Goal: Contribute content: Contribute content

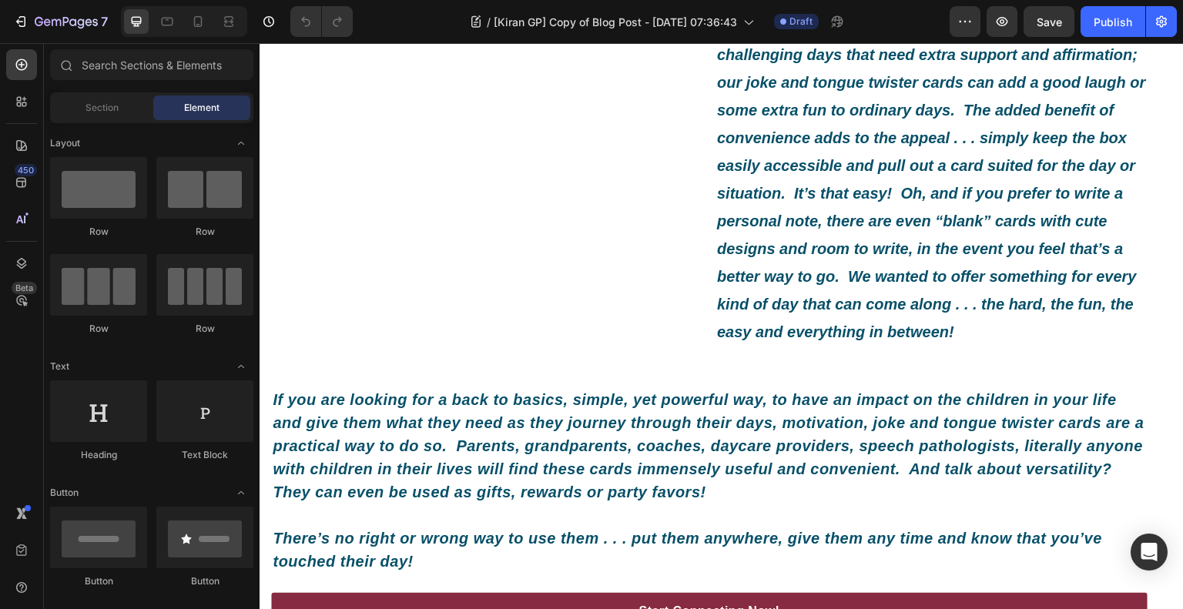
scroll to position [1233, 0]
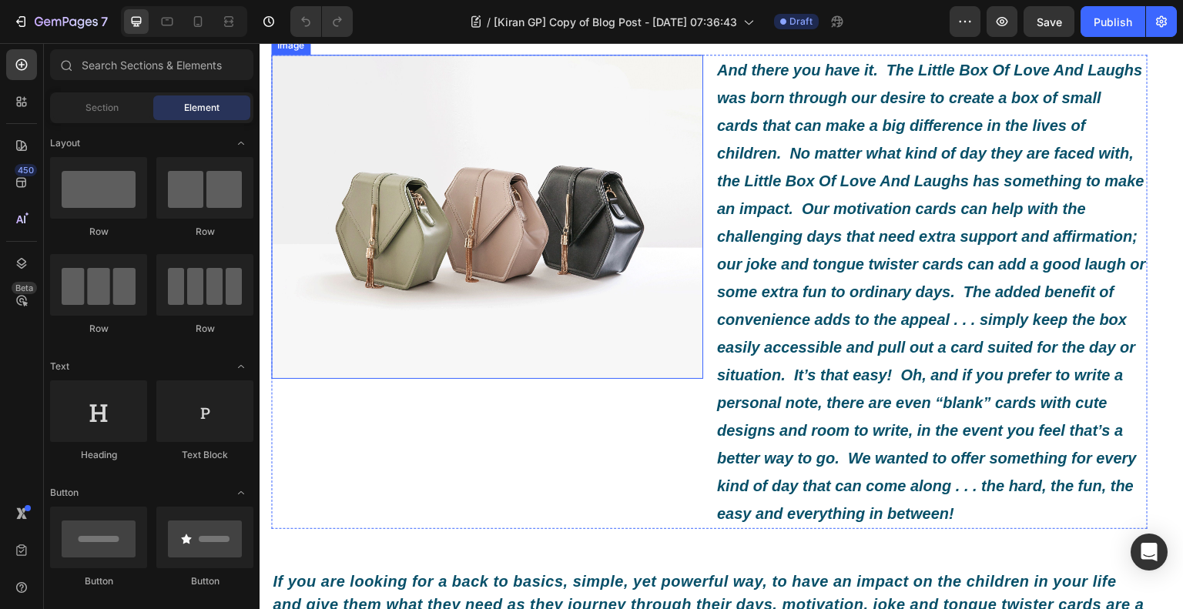
click at [512, 270] on img at bounding box center [487, 217] width 432 height 324
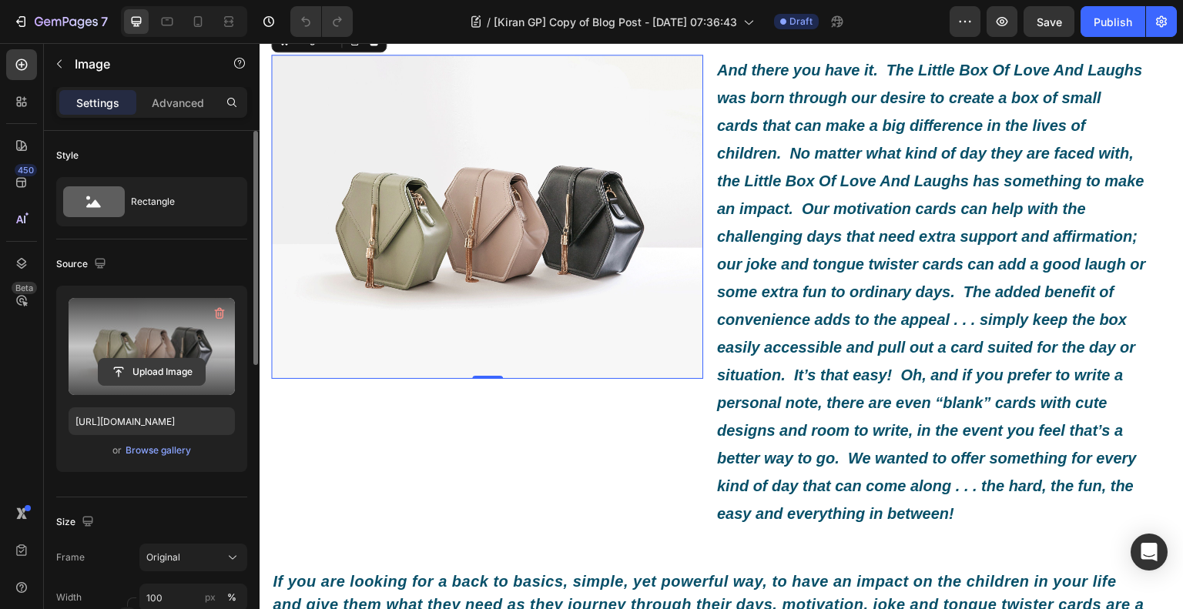
click at [169, 383] on input "file" at bounding box center [152, 372] width 106 height 26
type input "C:\fakepath\mother-kid-first-[DATE]-medium-shot (1).jpg"
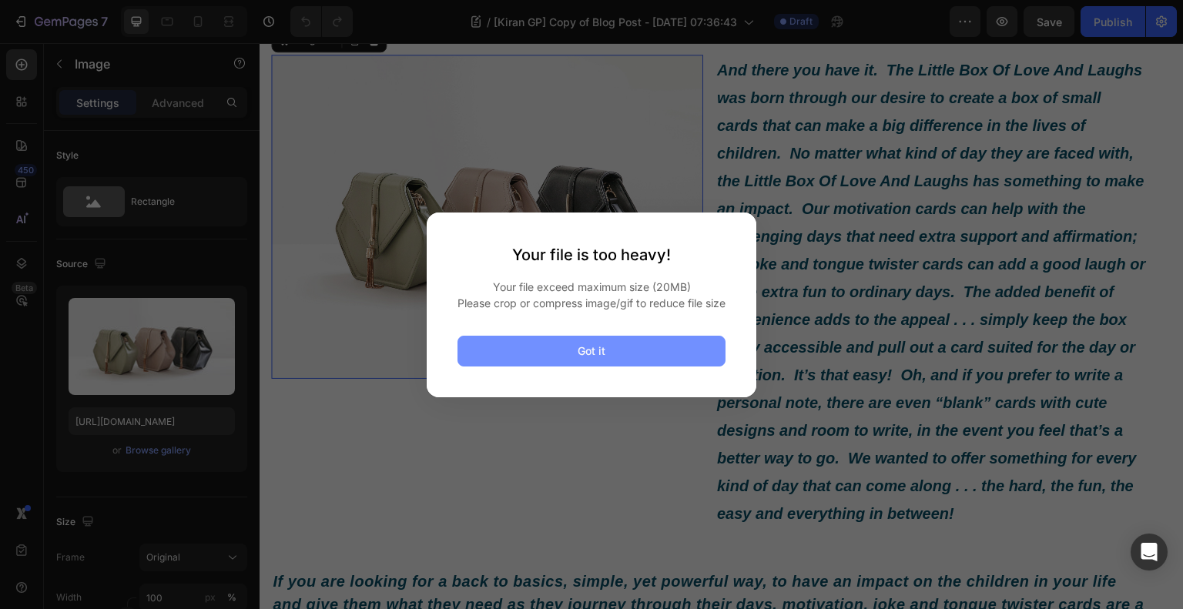
click at [616, 357] on button "Got it" at bounding box center [592, 351] width 268 height 31
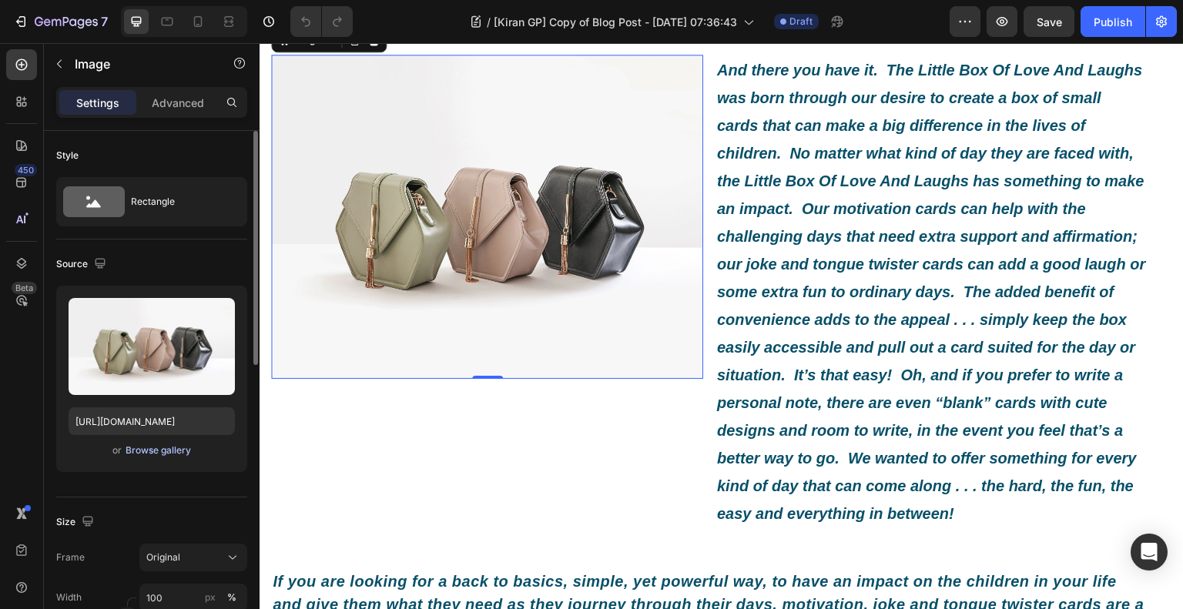
click at [183, 453] on div "Browse gallery" at bounding box center [158, 451] width 65 height 14
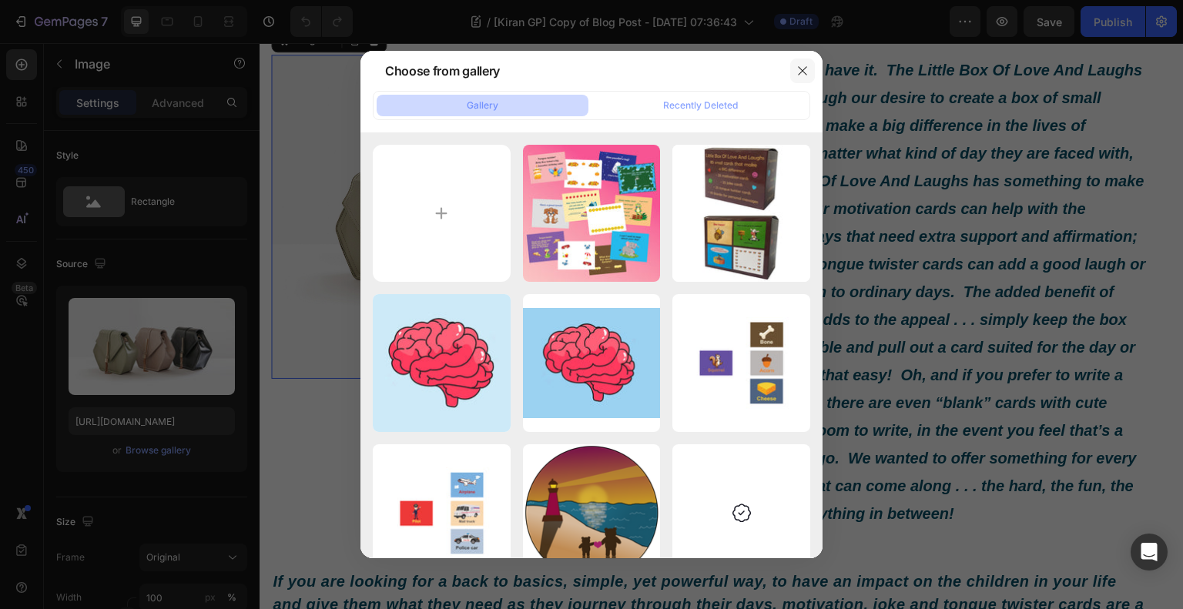
click at [803, 68] on icon "button" at bounding box center [803, 71] width 12 height 12
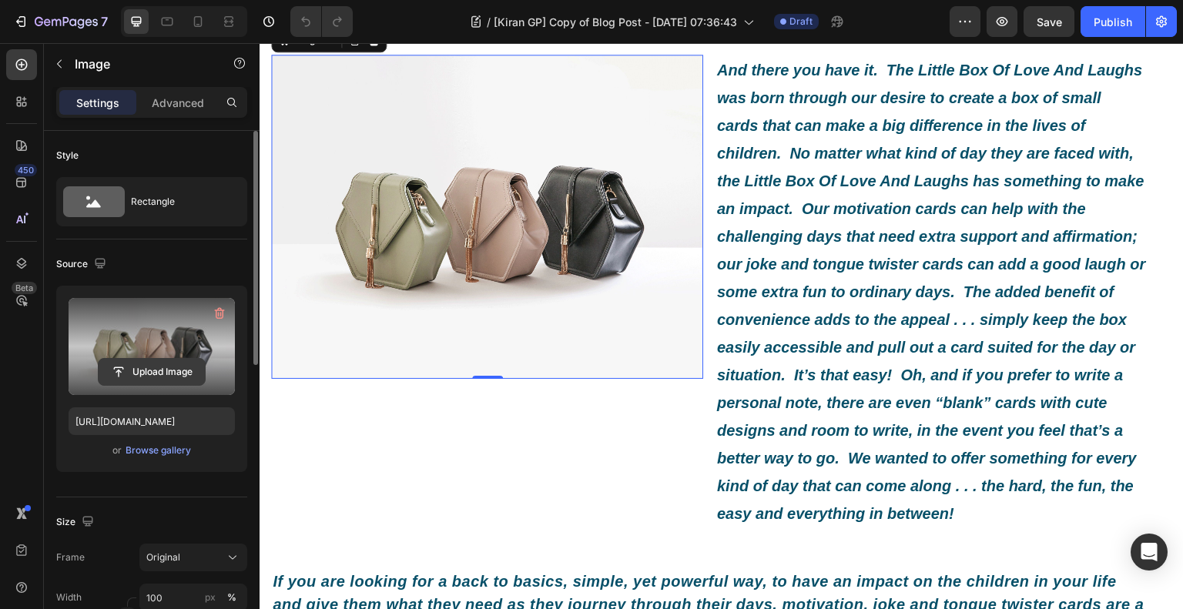
click at [175, 375] on input "file" at bounding box center [152, 372] width 106 height 26
click at [186, 372] on input "file" at bounding box center [152, 372] width 106 height 26
click at [163, 373] on input "file" at bounding box center [152, 372] width 106 height 26
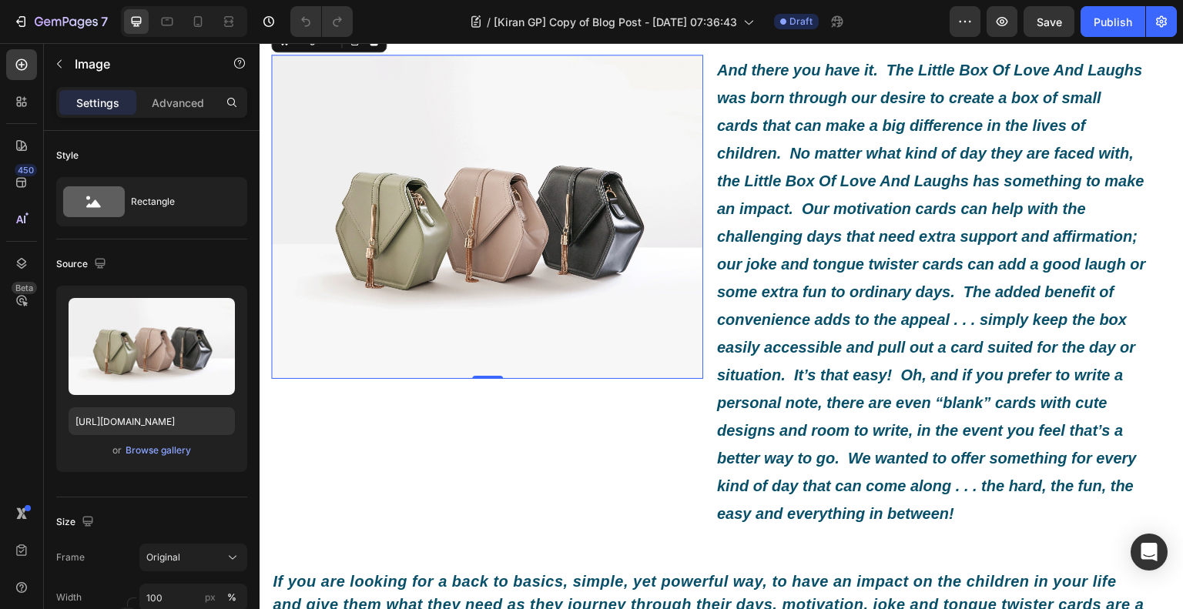
click at [496, 283] on img at bounding box center [487, 217] width 432 height 324
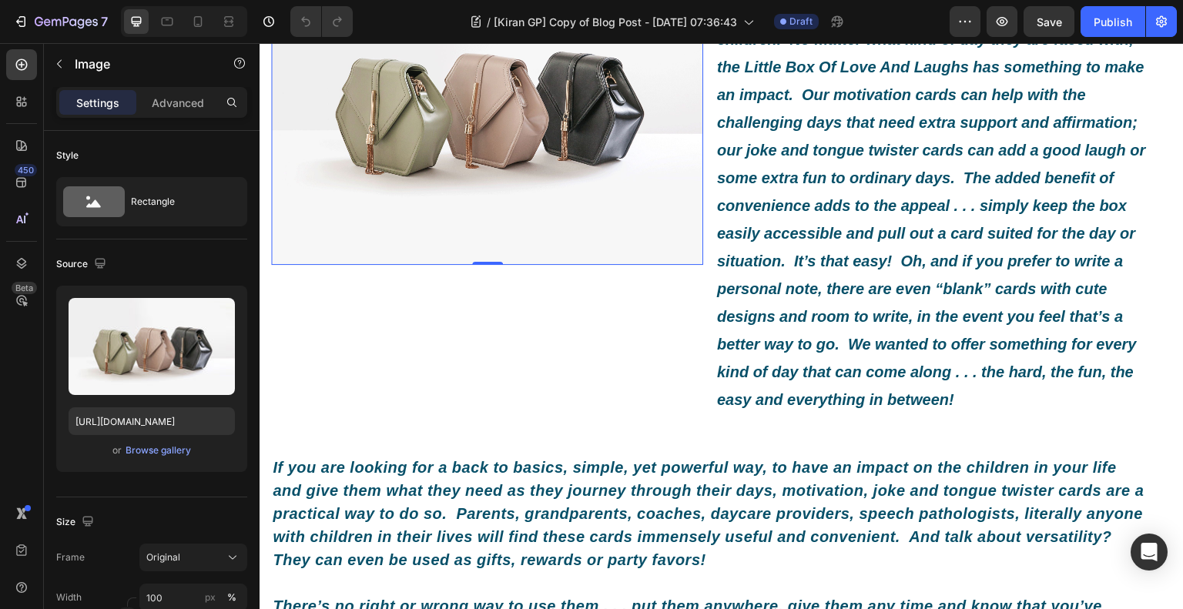
scroll to position [1310, 0]
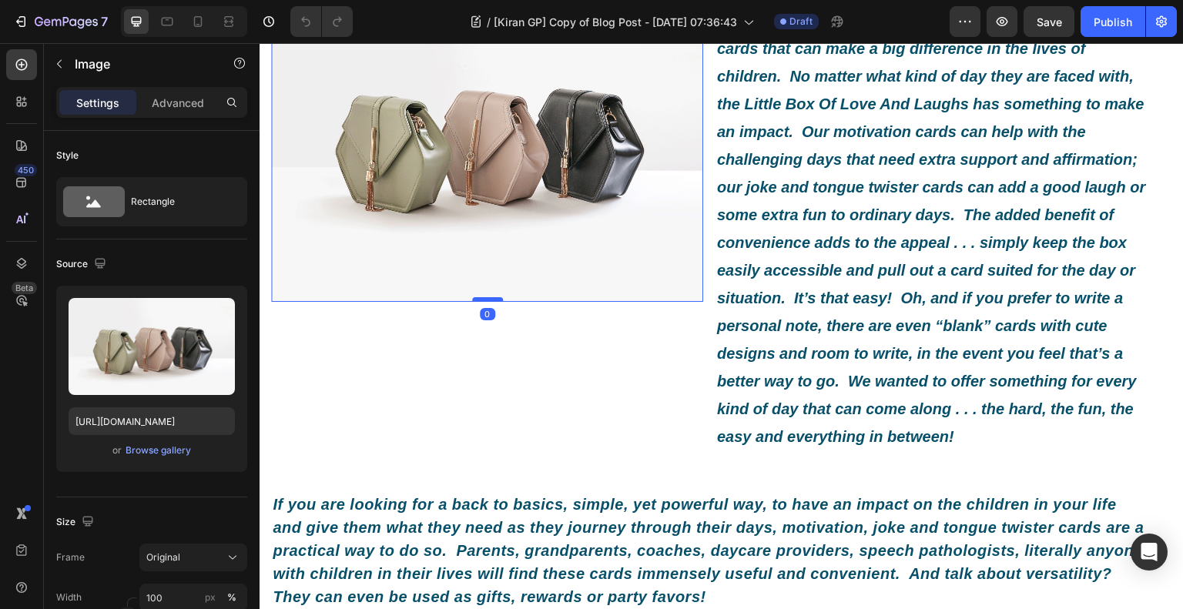
drag, startPoint x: 491, startPoint y: 367, endPoint x: 495, endPoint y: 357, distance: 10.0
click at [495, 302] on div at bounding box center [487, 299] width 31 height 5
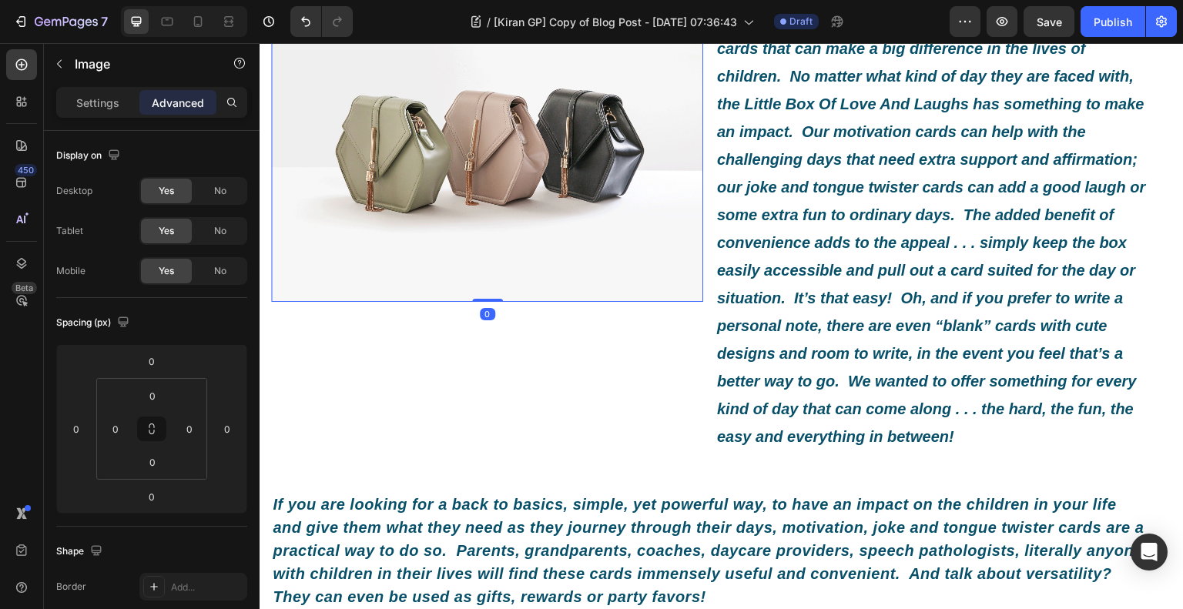
click at [495, 255] on img at bounding box center [487, 140] width 432 height 324
click at [84, 104] on p "Settings" at bounding box center [97, 103] width 43 height 16
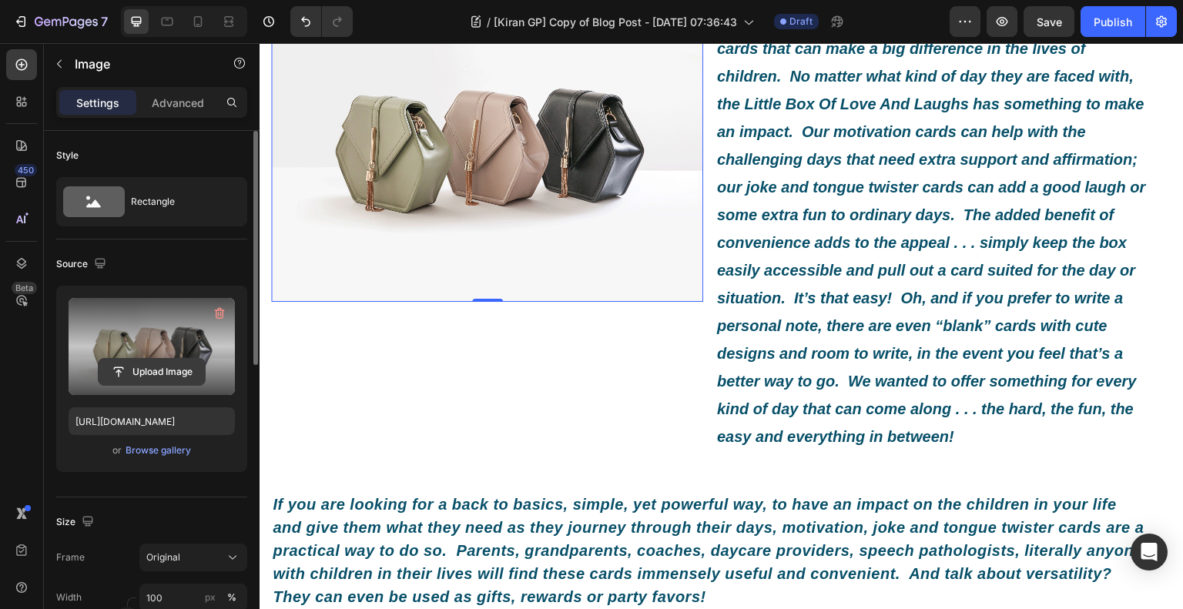
click at [126, 367] on input "file" at bounding box center [152, 372] width 106 height 26
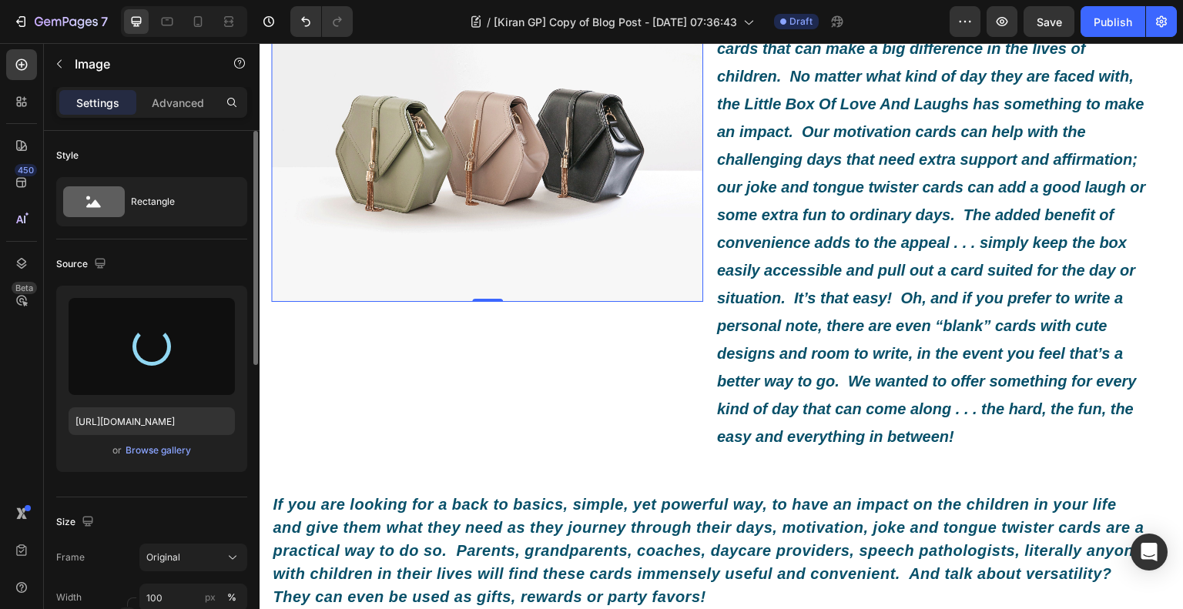
type input "[URL][DOMAIN_NAME]"
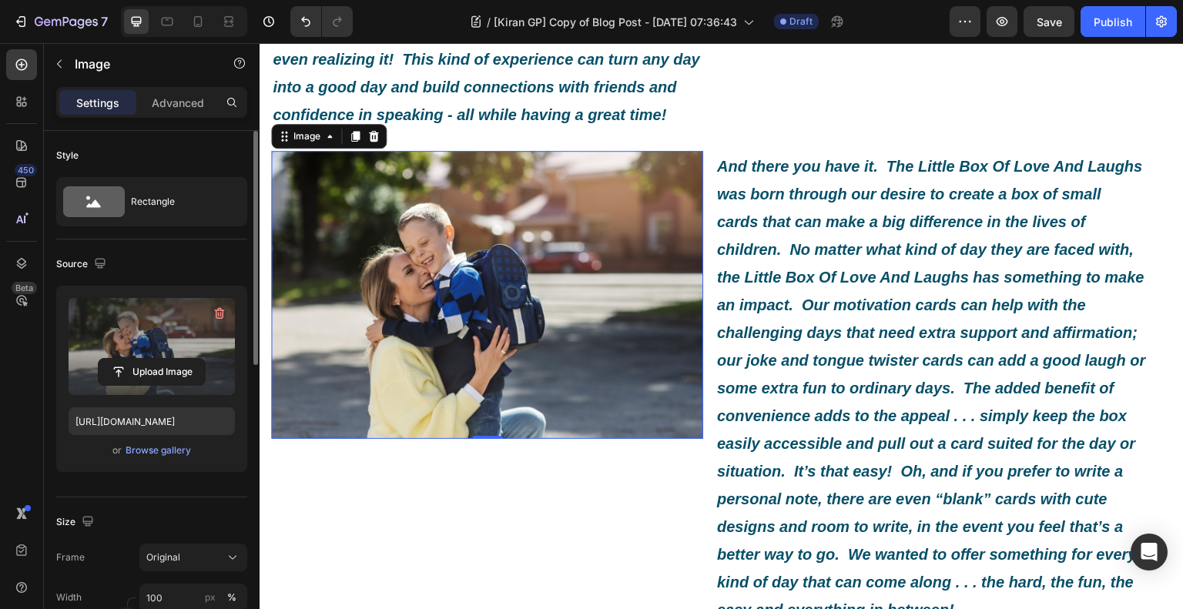
scroll to position [1155, 0]
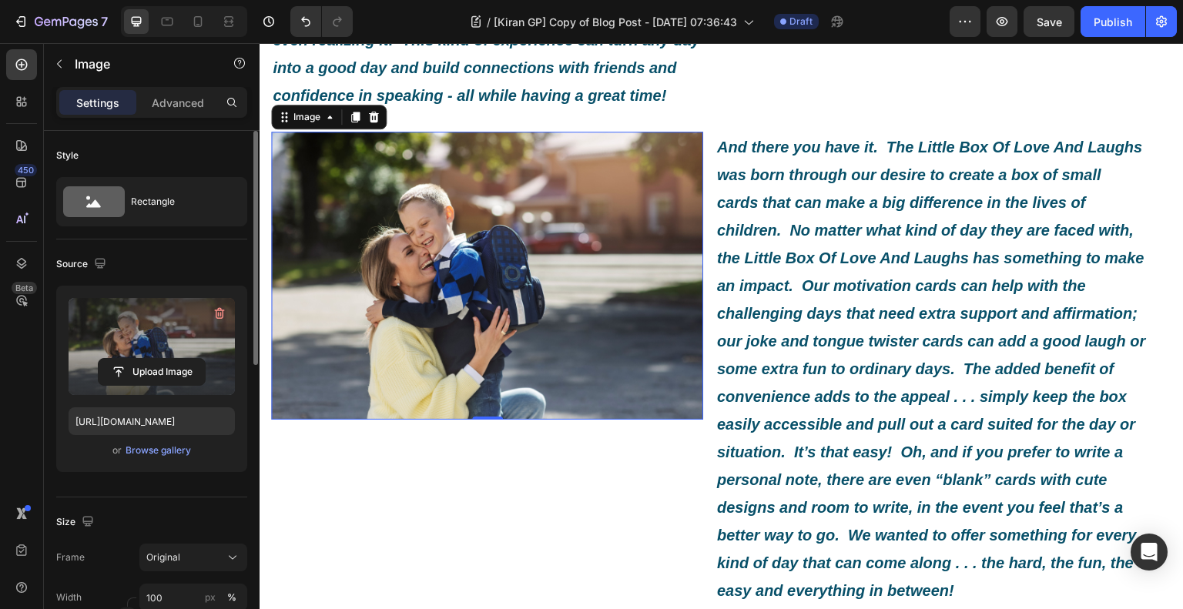
click at [512, 329] on img at bounding box center [487, 276] width 432 height 288
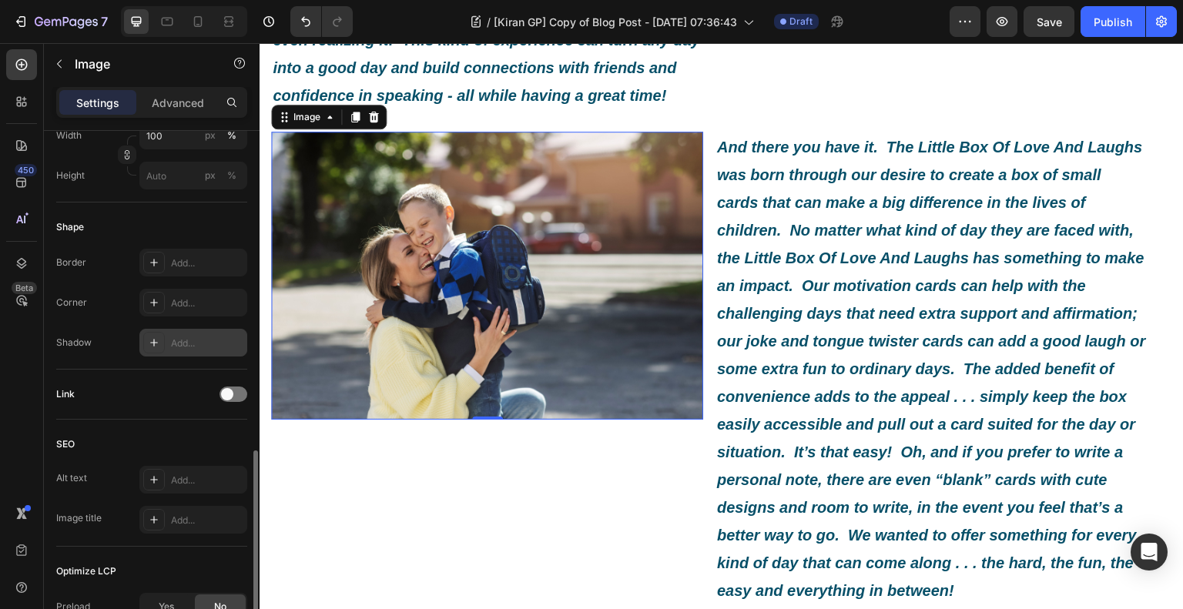
scroll to position [639, 0]
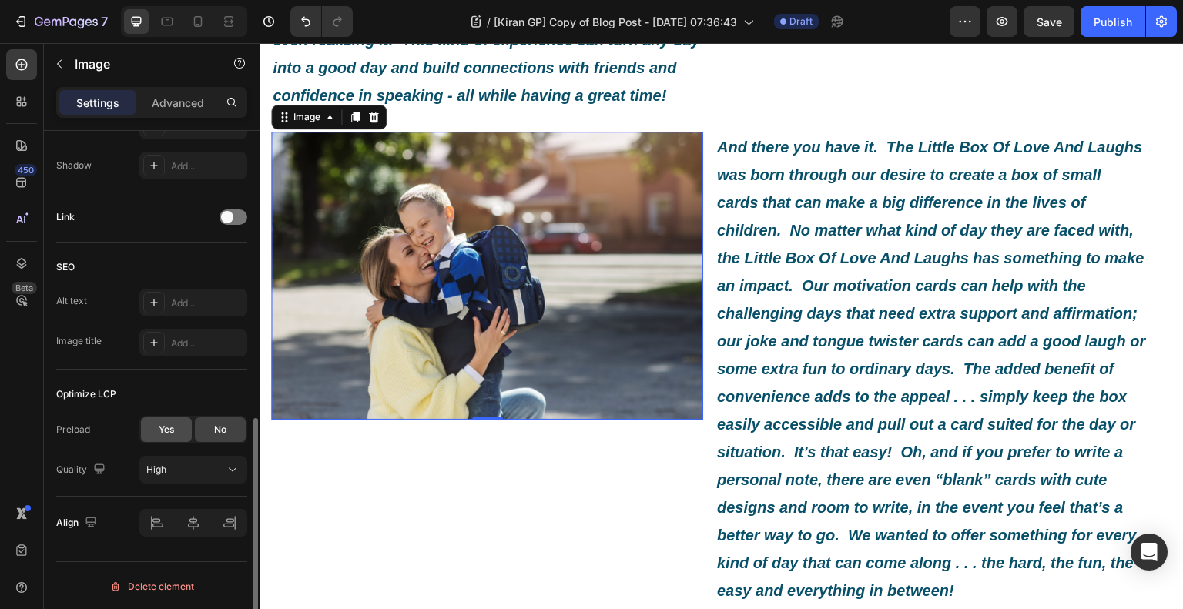
click at [173, 424] on span "Yes" at bounding box center [166, 430] width 15 height 14
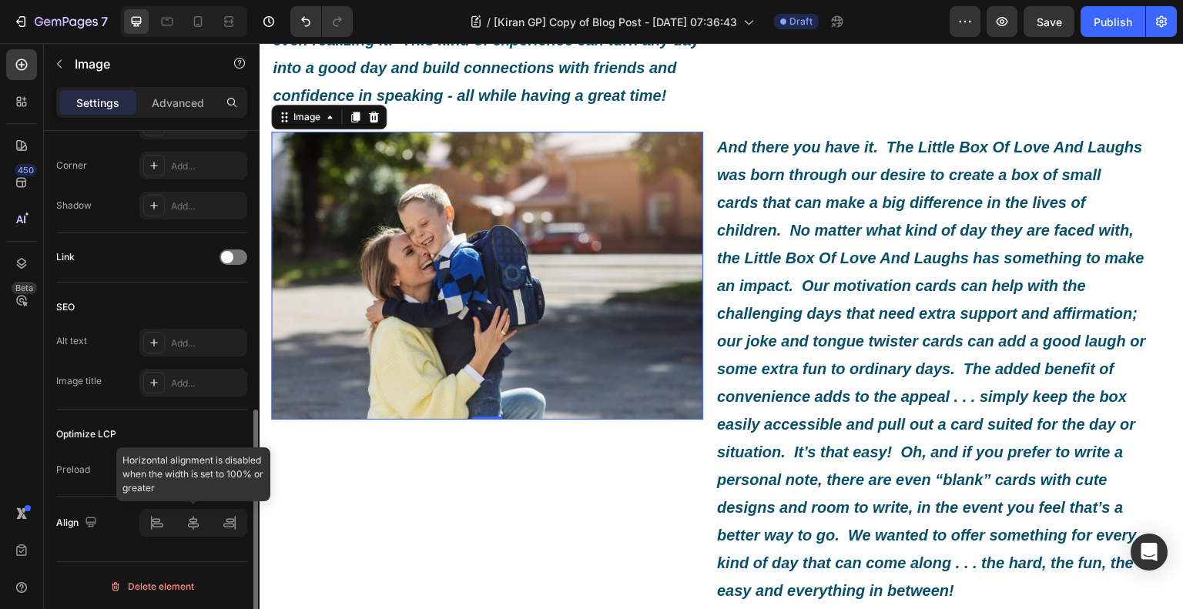
click at [226, 530] on div at bounding box center [193, 523] width 108 height 28
click at [220, 448] on div "Optimize LCP Preload Yes No" at bounding box center [151, 453] width 191 height 87
click at [220, 458] on div "No" at bounding box center [220, 470] width 51 height 25
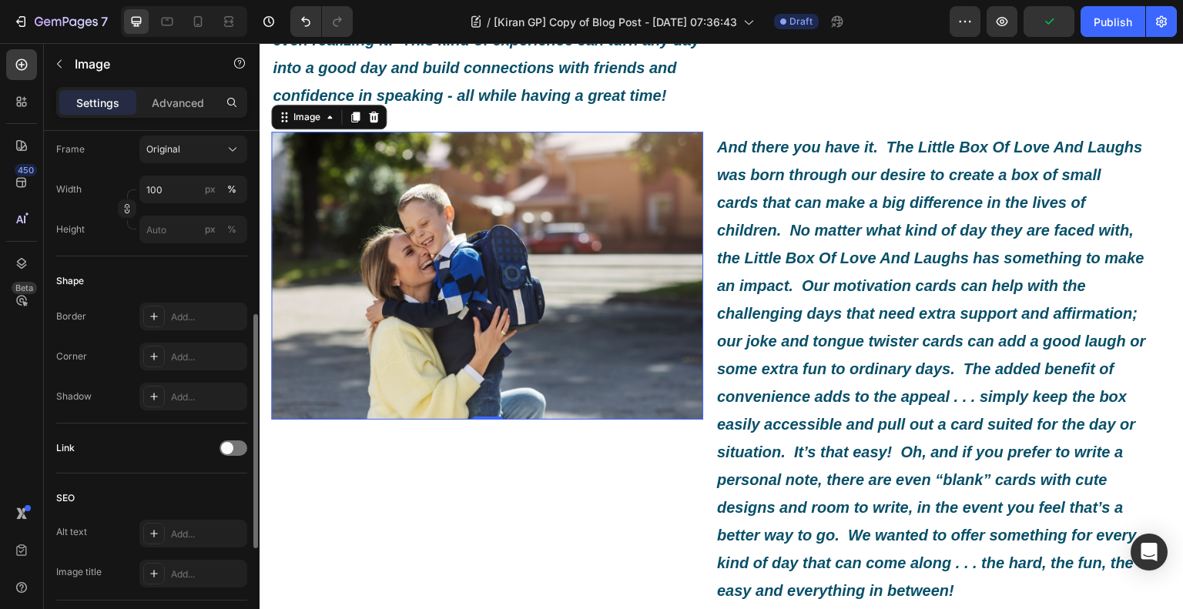
scroll to position [639, 0]
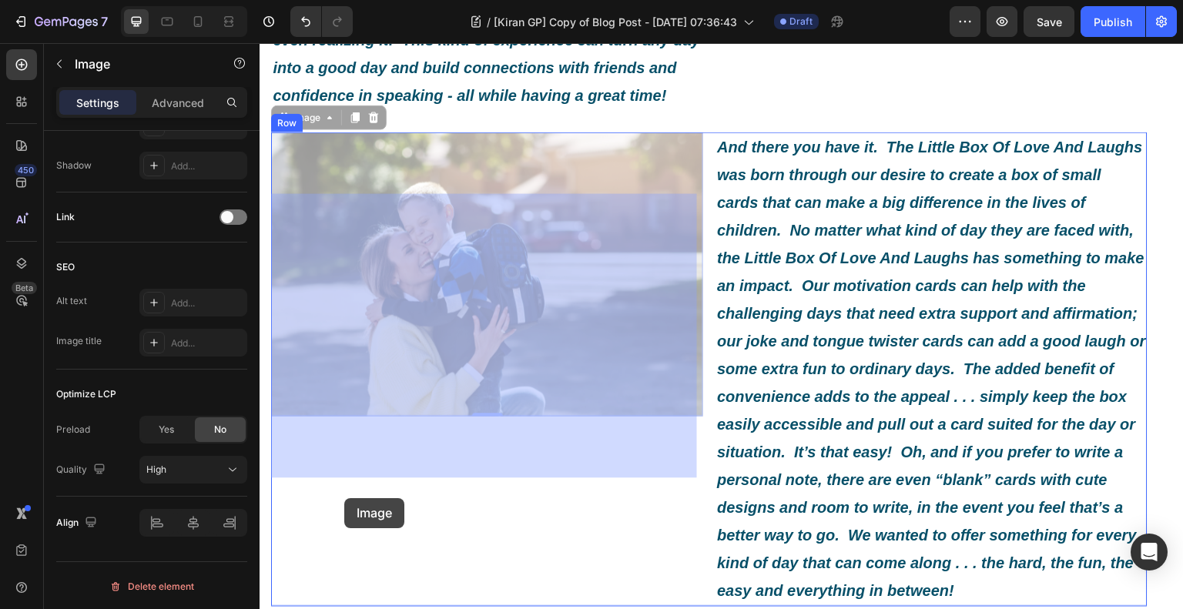
drag, startPoint x: 348, startPoint y: 403, endPoint x: 342, endPoint y: 505, distance: 101.9
click at [342, 505] on div "Header What Exactly Is A Little Box Of Love And Laughs? Heading Image By [PERSO…" at bounding box center [722, 90] width 924 height 2405
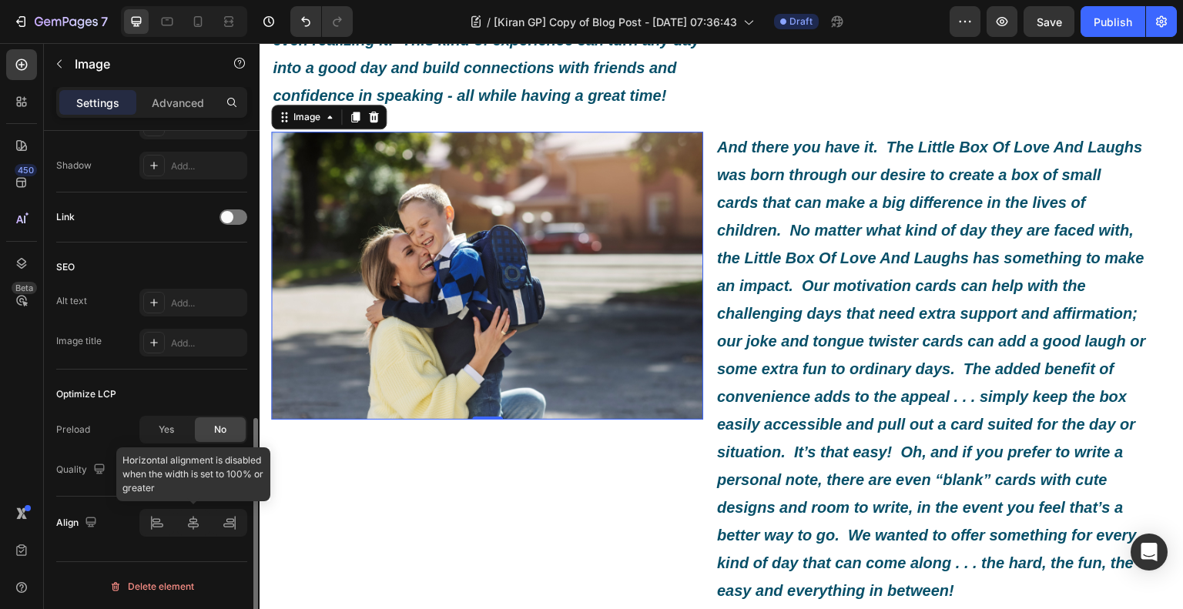
click at [233, 514] on div at bounding box center [193, 523] width 108 height 28
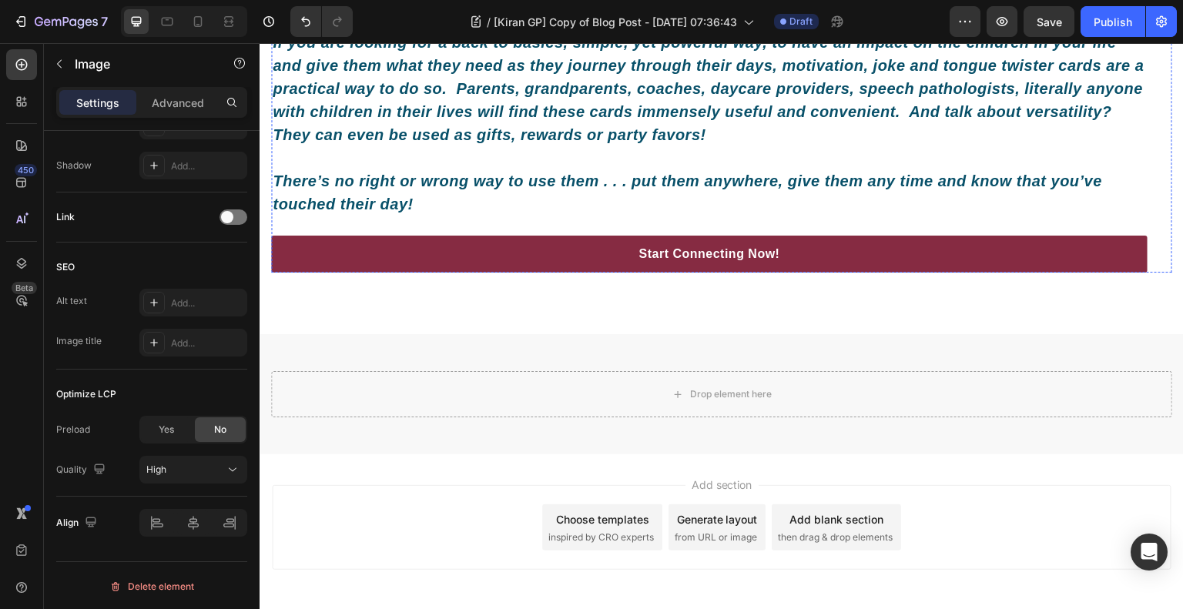
scroll to position [1310, 0]
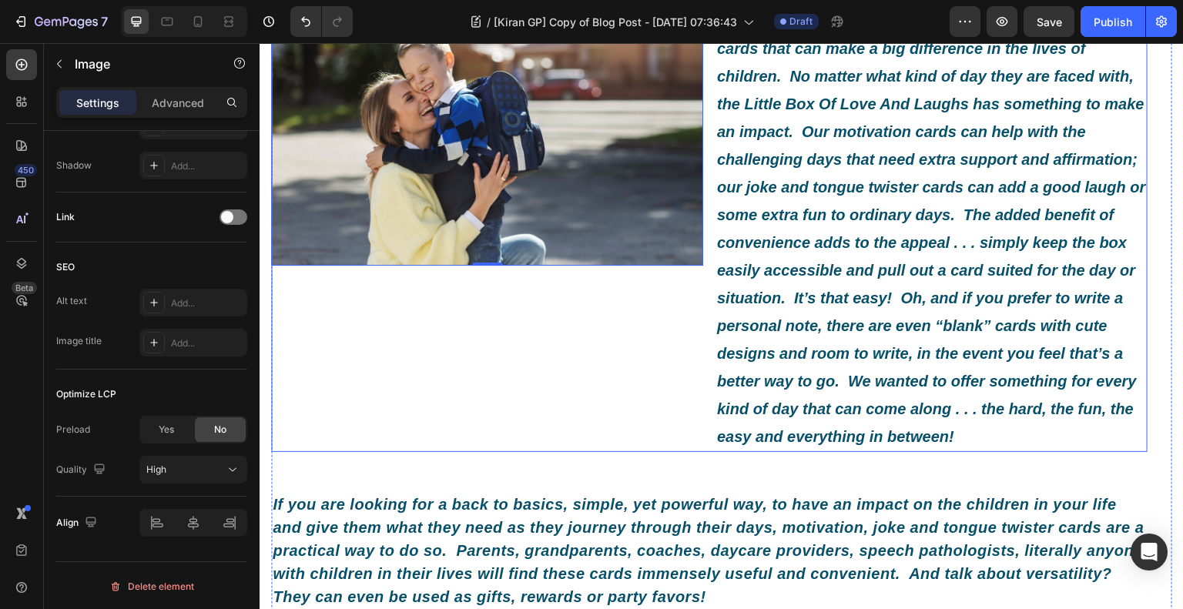
click at [475, 413] on div "Image 0" at bounding box center [487, 215] width 432 height 475
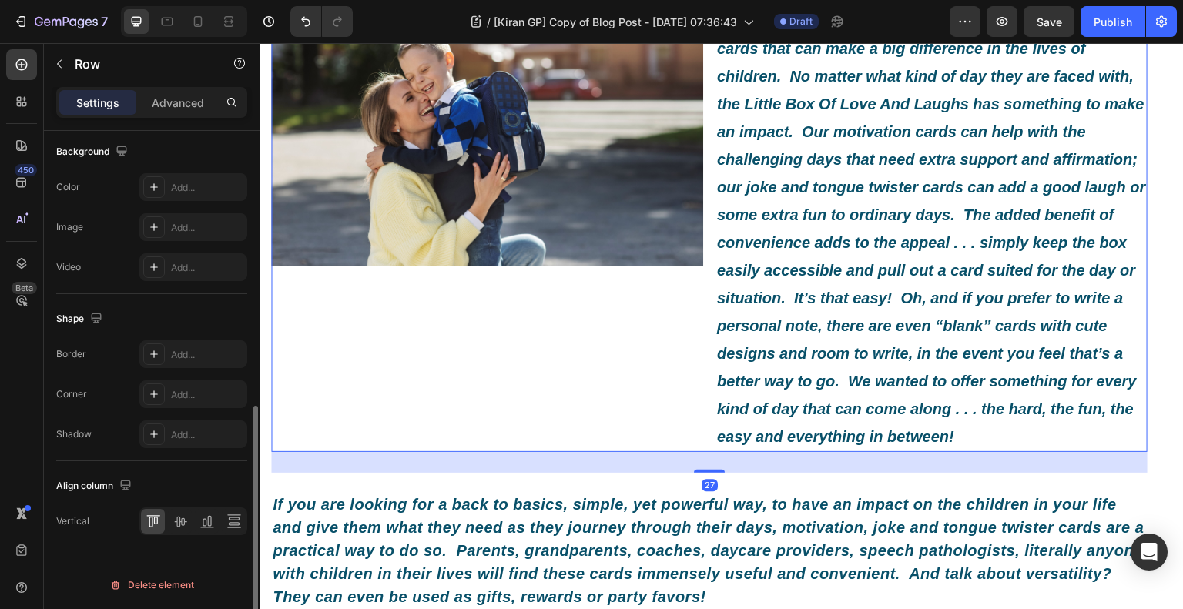
scroll to position [0, 0]
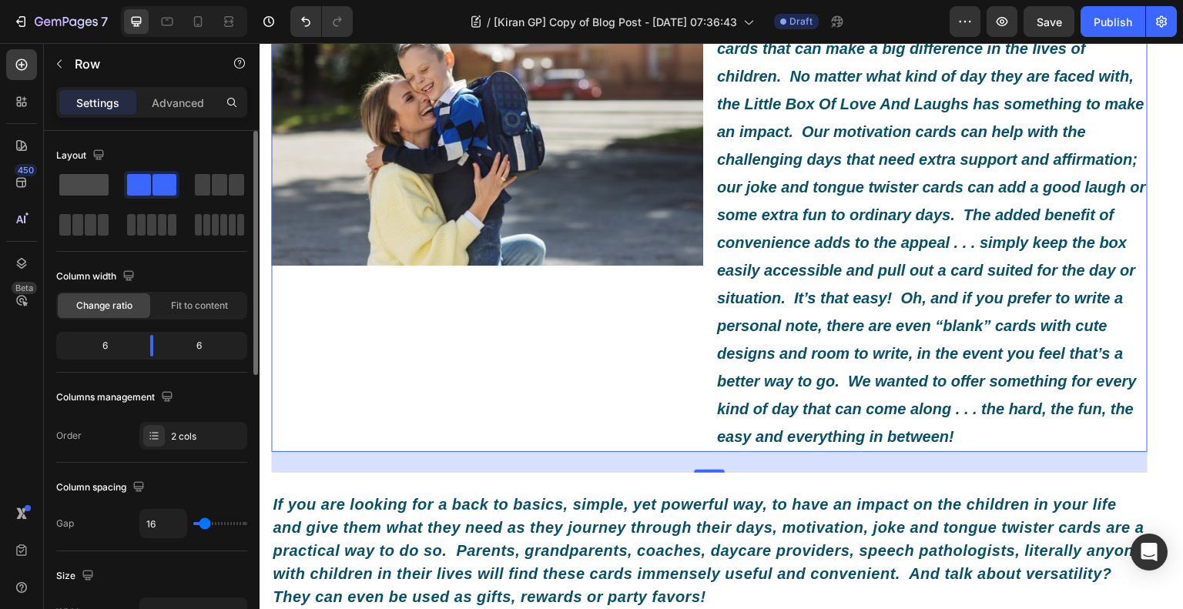
click at [124, 187] on div at bounding box center [151, 185] width 55 height 28
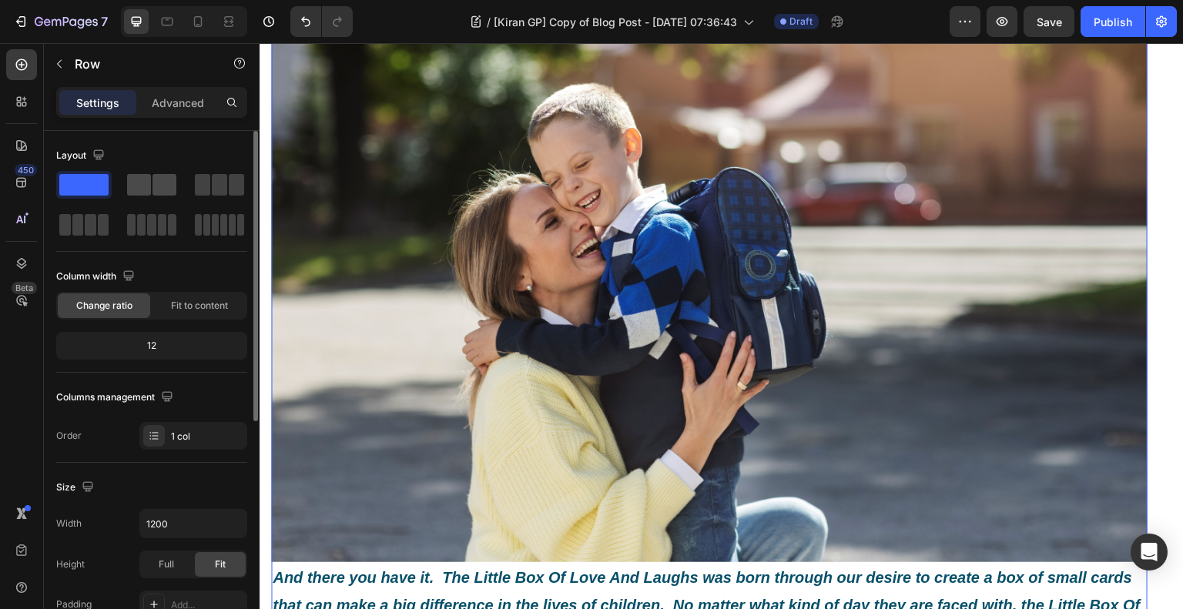
click at [139, 193] on span at bounding box center [139, 185] width 24 height 22
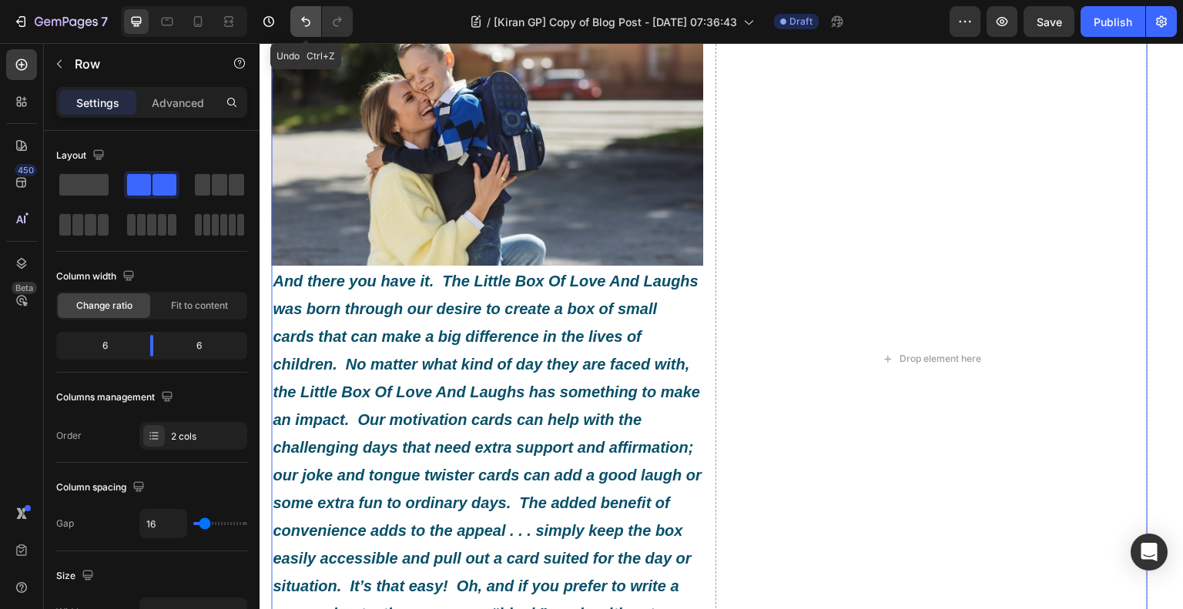
click at [304, 24] on icon "Undo/Redo" at bounding box center [305, 21] width 15 height 15
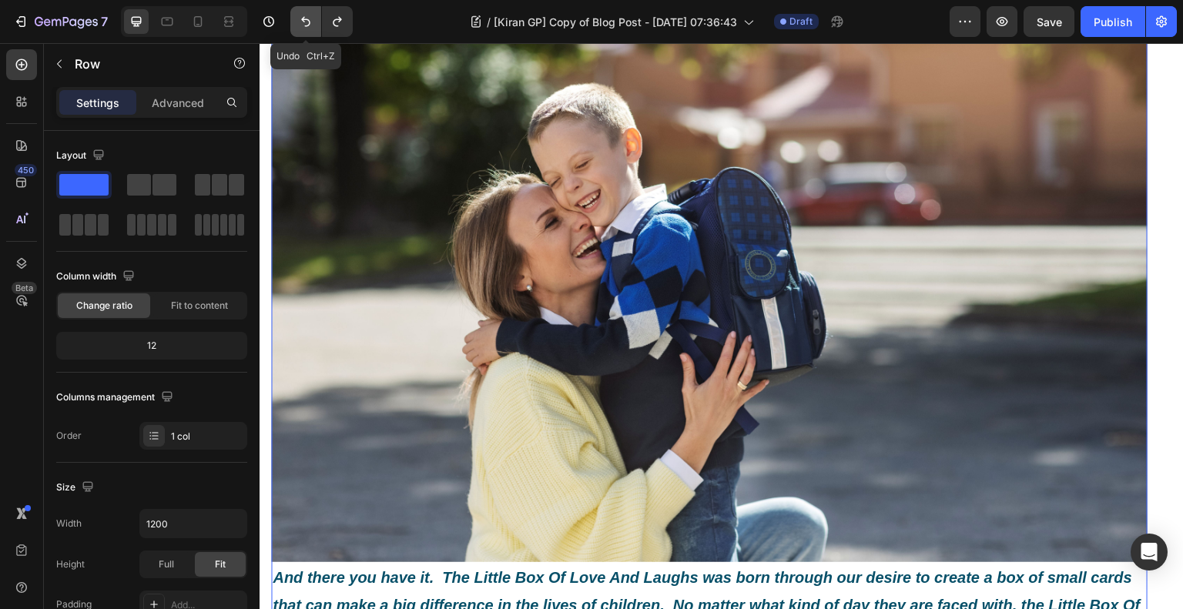
click at [304, 24] on icon "Undo/Redo" at bounding box center [305, 21] width 15 height 15
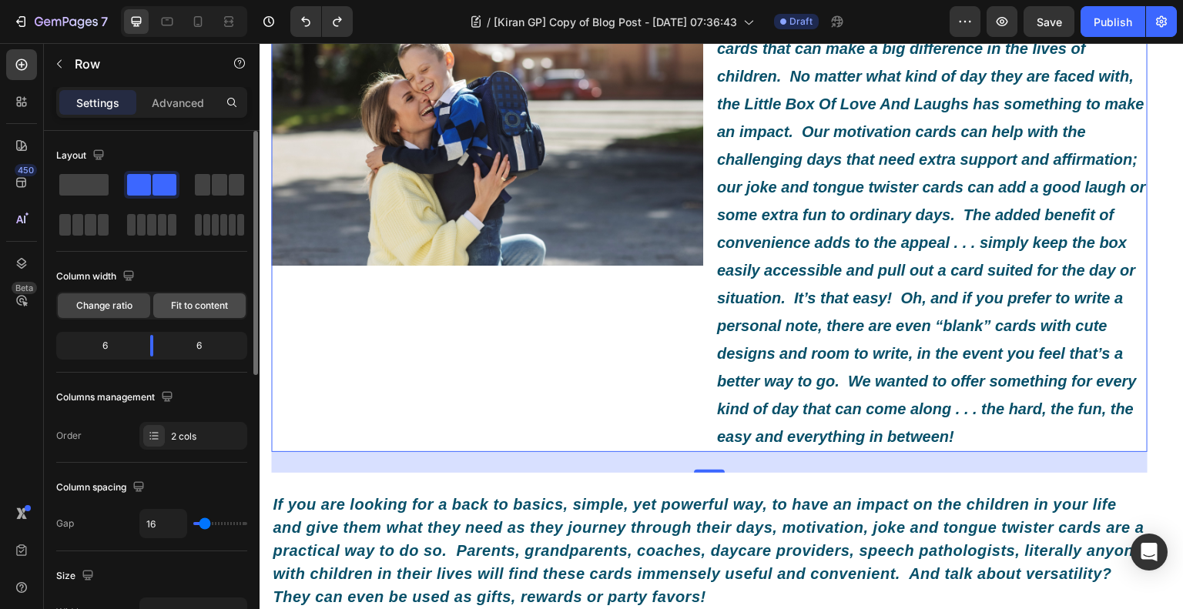
click at [228, 302] on span "Fit to content" at bounding box center [199, 306] width 57 height 14
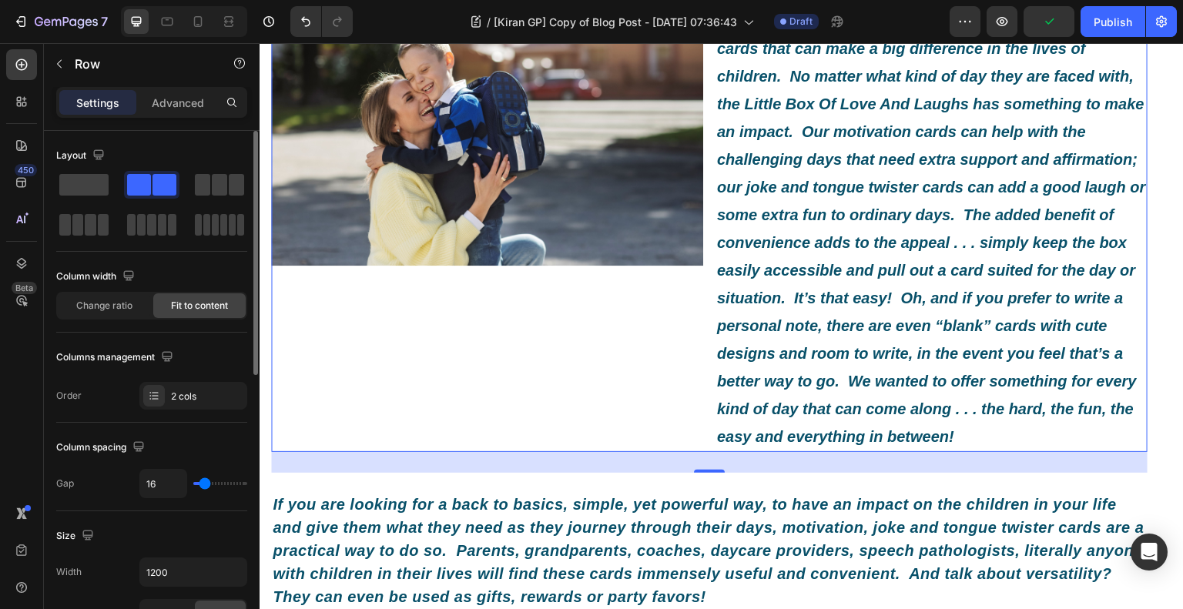
click at [127, 321] on div "Column width Change ratio Fit to content" at bounding box center [151, 298] width 191 height 69
click at [130, 314] on div "Change ratio" at bounding box center [104, 305] width 92 height 25
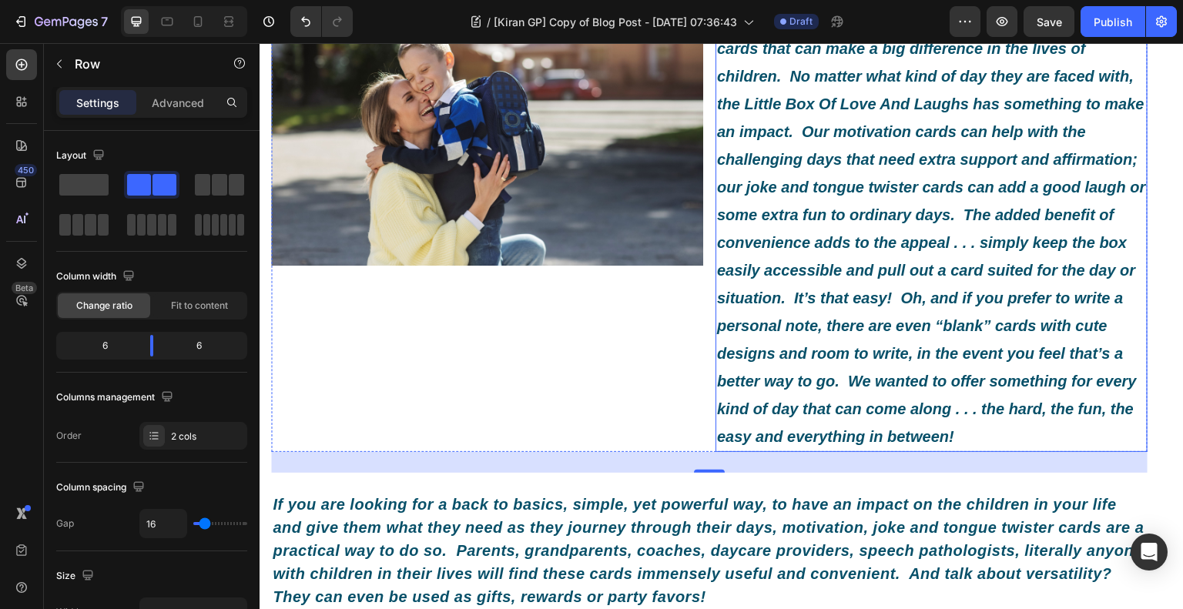
click at [830, 273] on icon "And there you have it. The Little Box Of Love And Laughs was born through our d…" at bounding box center [931, 215] width 429 height 461
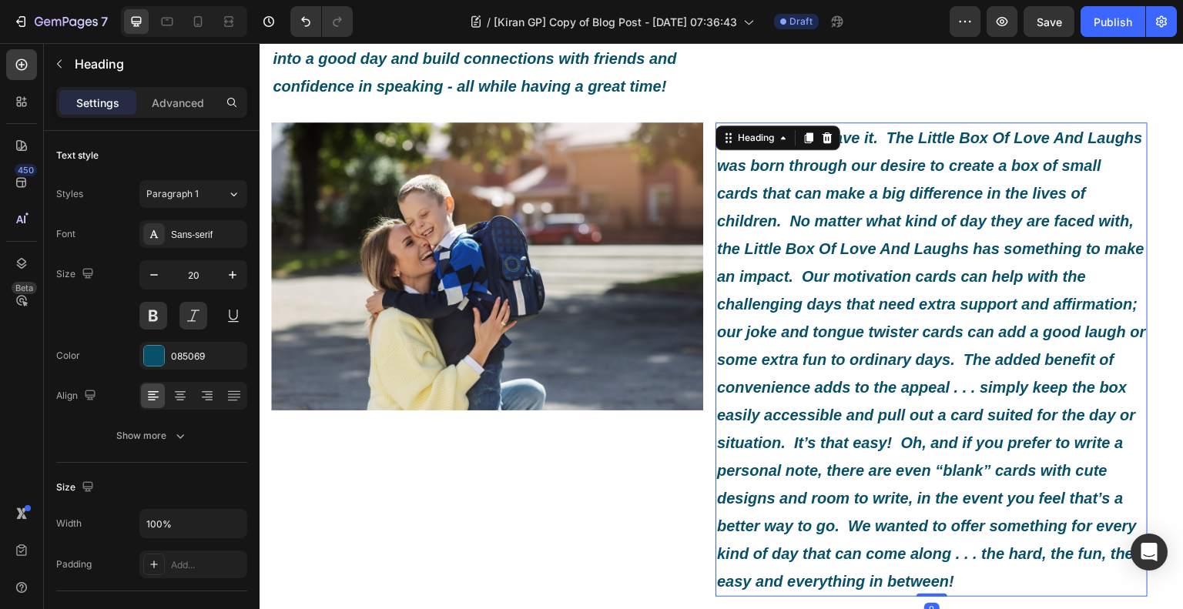
scroll to position [1155, 0]
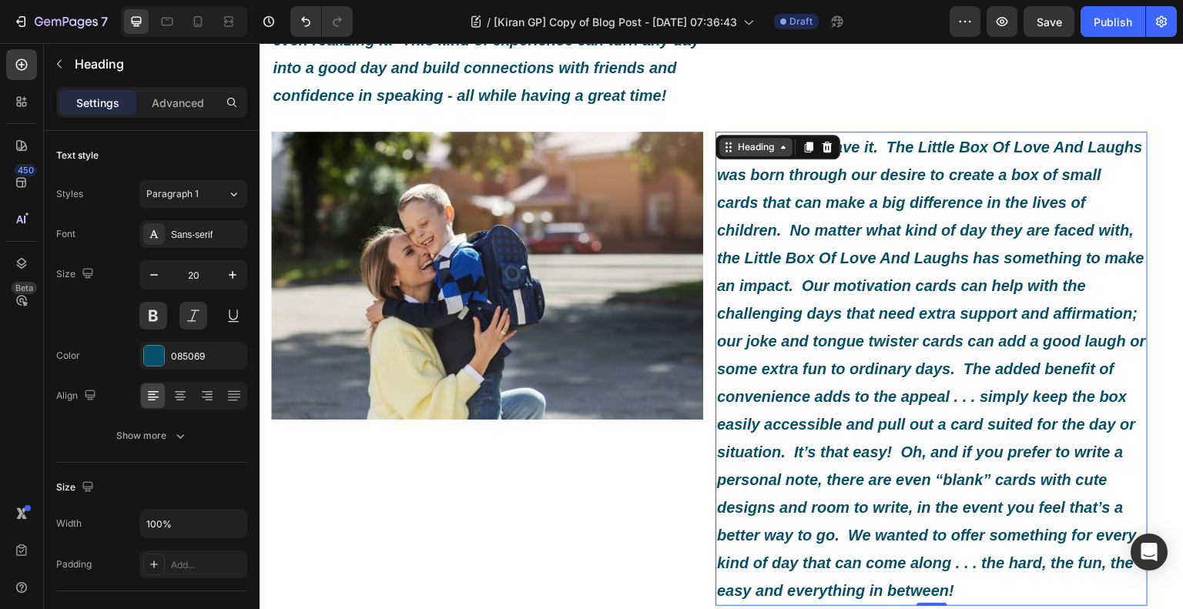
click at [781, 153] on icon at bounding box center [783, 147] width 12 height 12
click at [813, 276] on h2 "And there you have it. The Little Box Of Love And Laughs was born through our d…" at bounding box center [932, 369] width 432 height 475
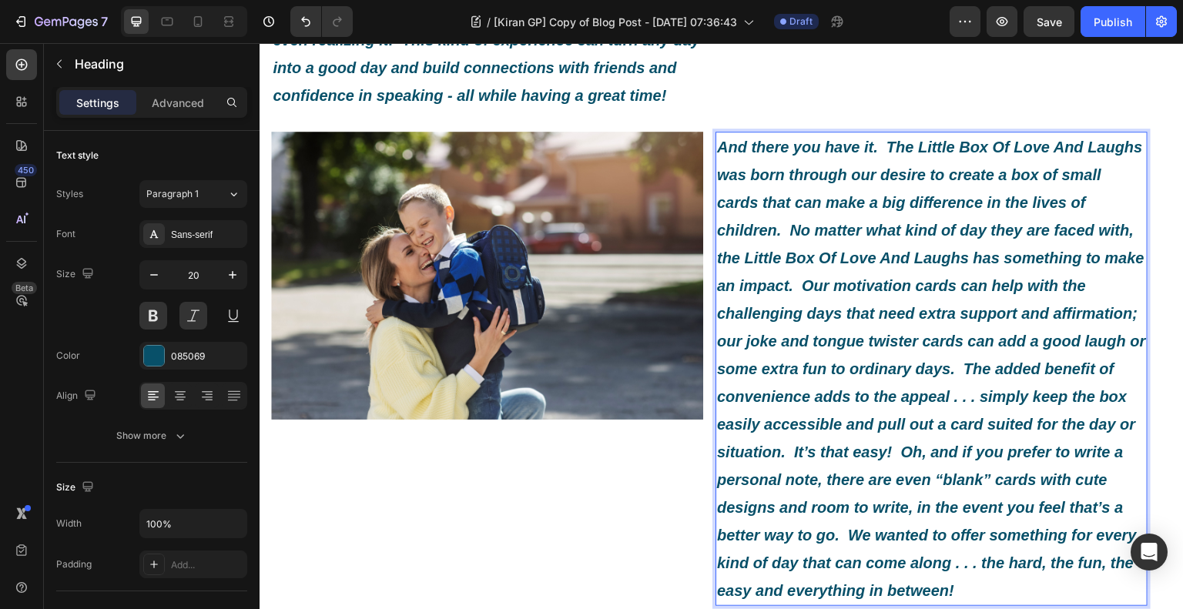
click at [813, 277] on p "And there you have it. The Little Box Of Love And Laughs was born through our d…" at bounding box center [931, 368] width 429 height 471
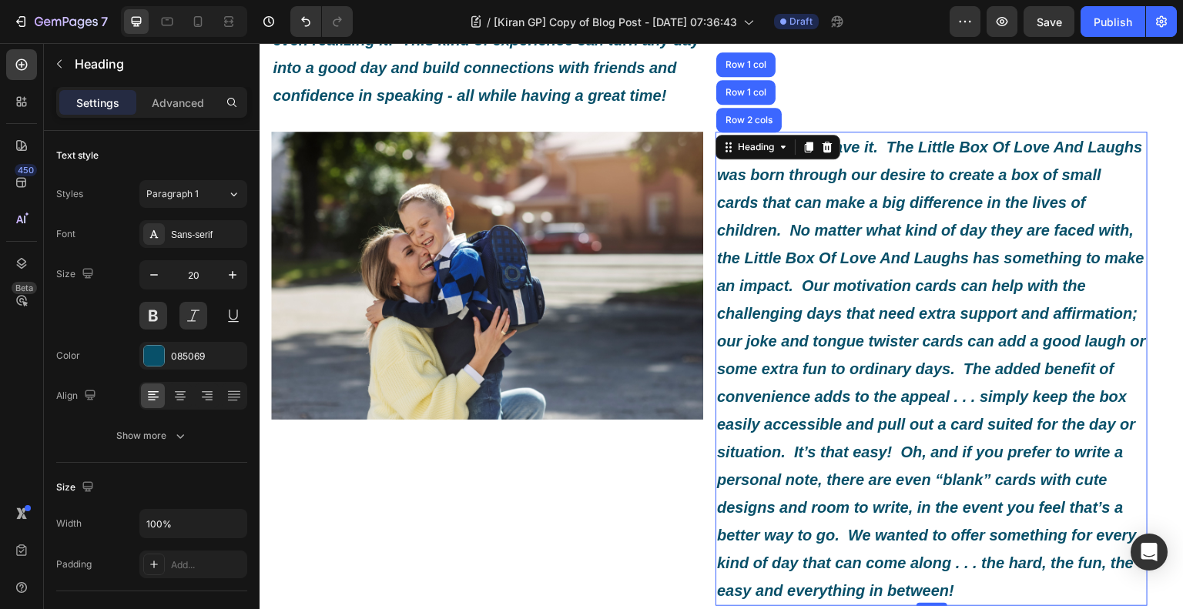
click at [6, 381] on div "450 Beta" at bounding box center [21, 273] width 31 height 449
click at [777, 153] on icon at bounding box center [783, 147] width 12 height 12
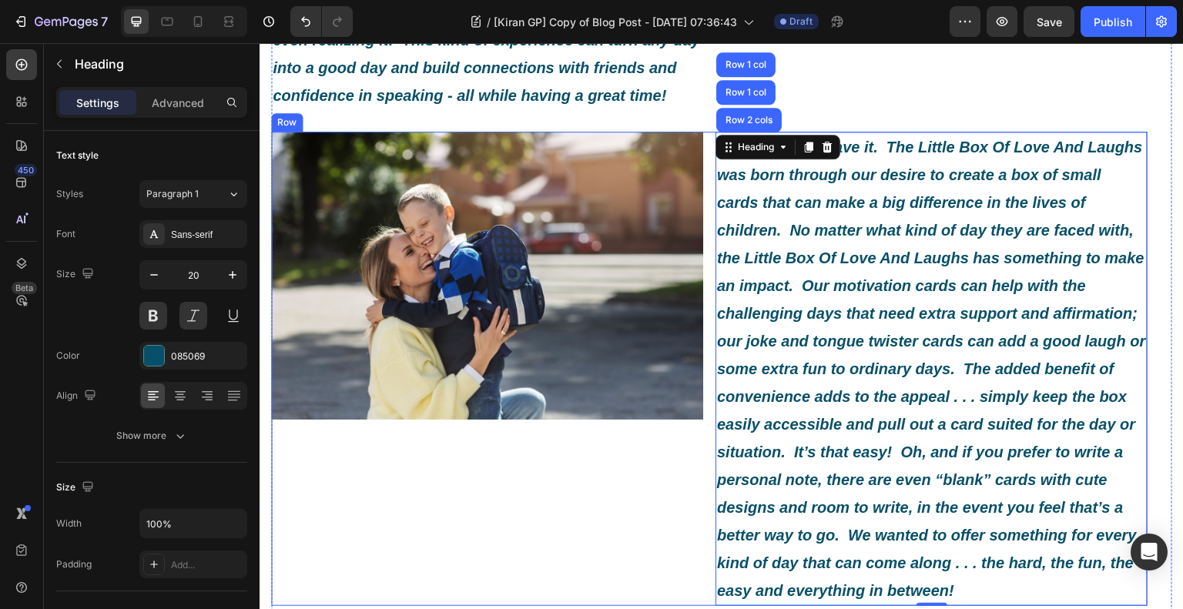
click at [587, 521] on div "Image" at bounding box center [487, 369] width 432 height 475
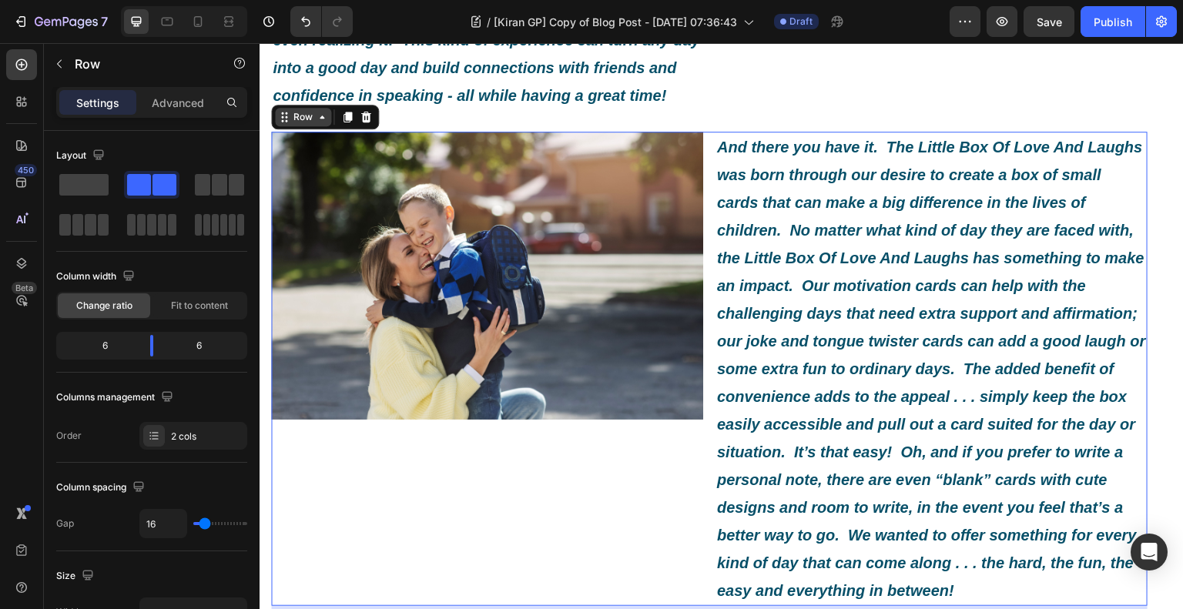
click at [327, 123] on icon at bounding box center [322, 117] width 12 height 12
click at [649, 522] on div "Image" at bounding box center [487, 369] width 432 height 475
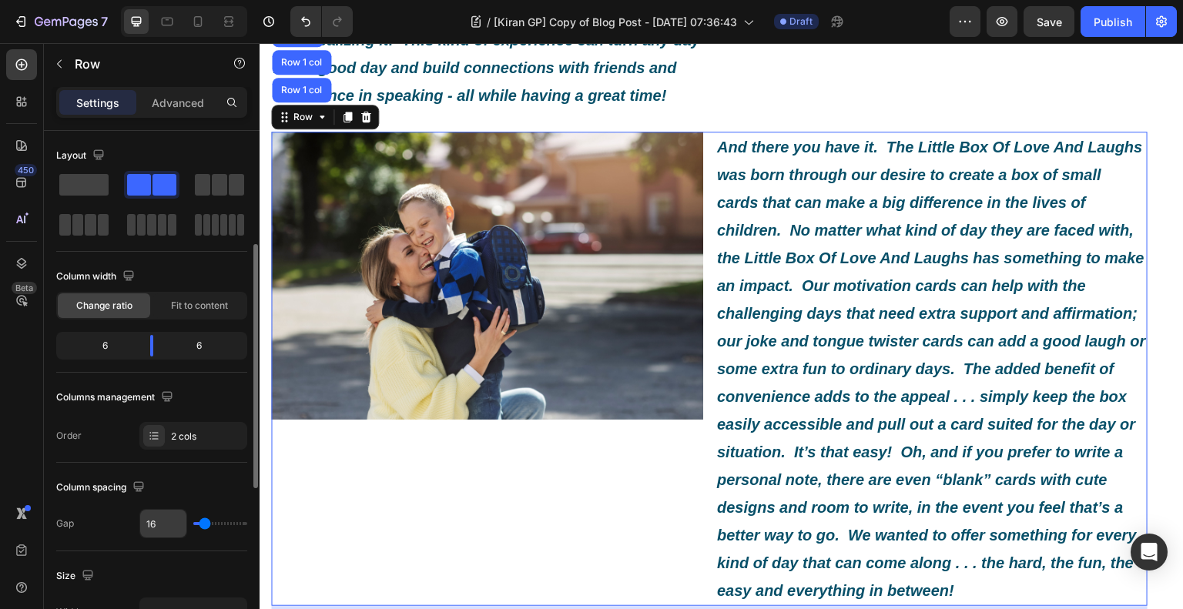
scroll to position [154, 0]
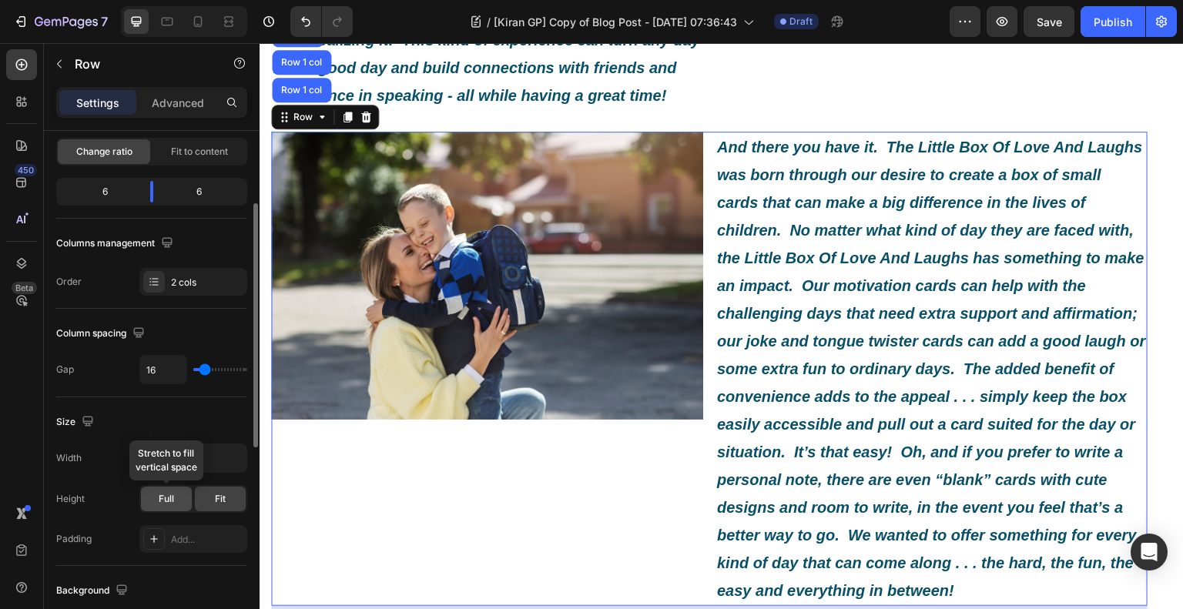
click at [177, 495] on div "Full" at bounding box center [166, 499] width 51 height 25
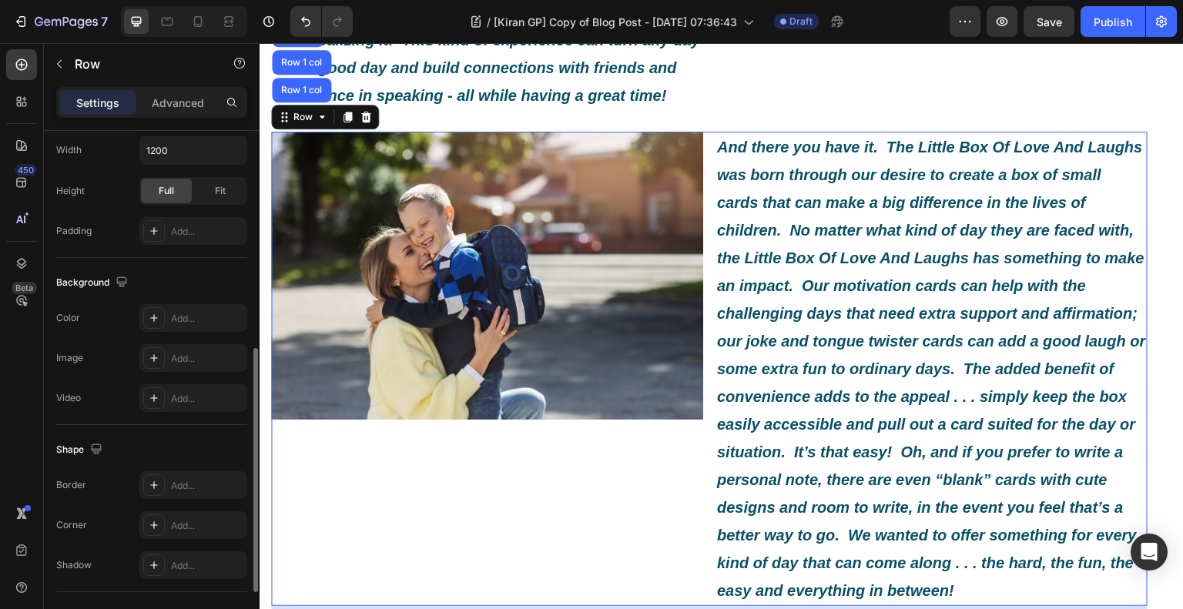
scroll to position [591, 0]
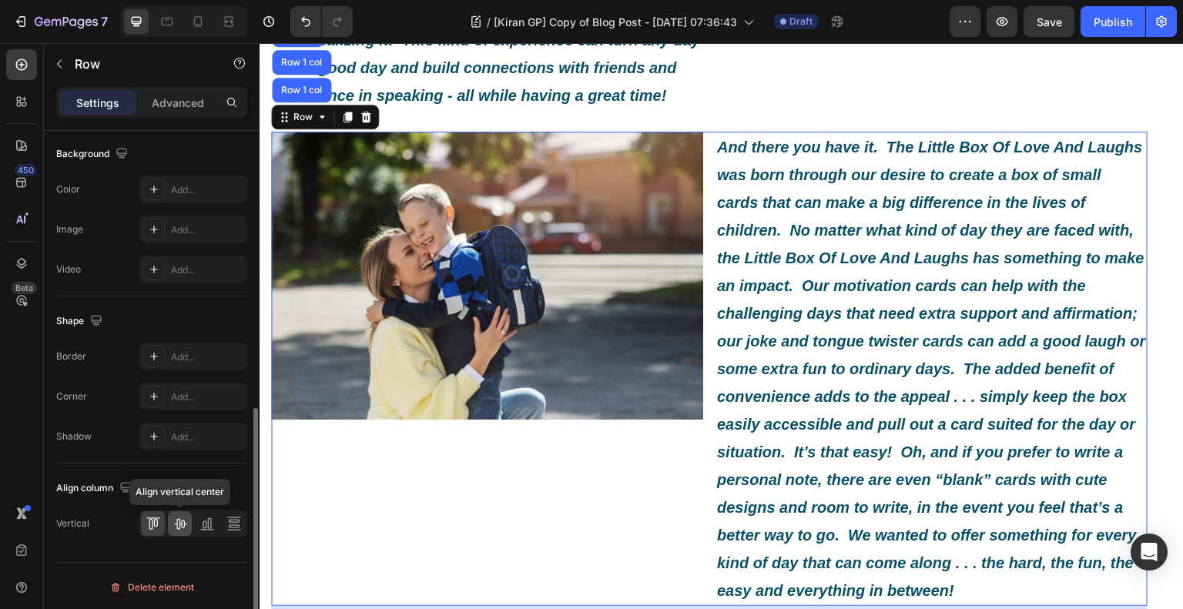
click at [173, 521] on icon at bounding box center [180, 523] width 15 height 15
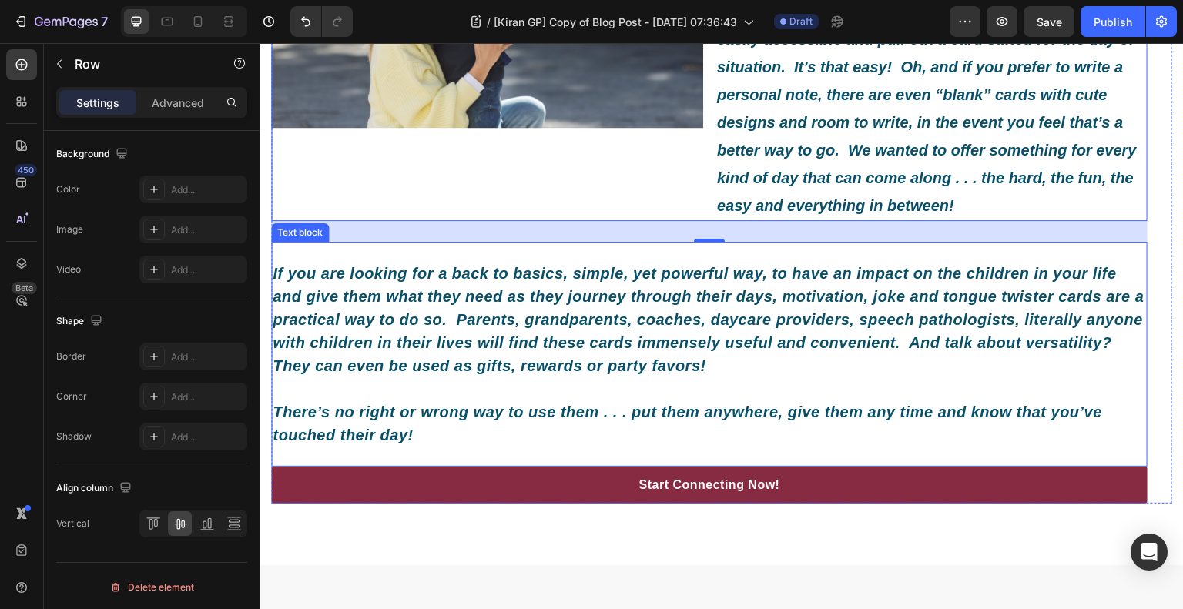
scroll to position [1155, 0]
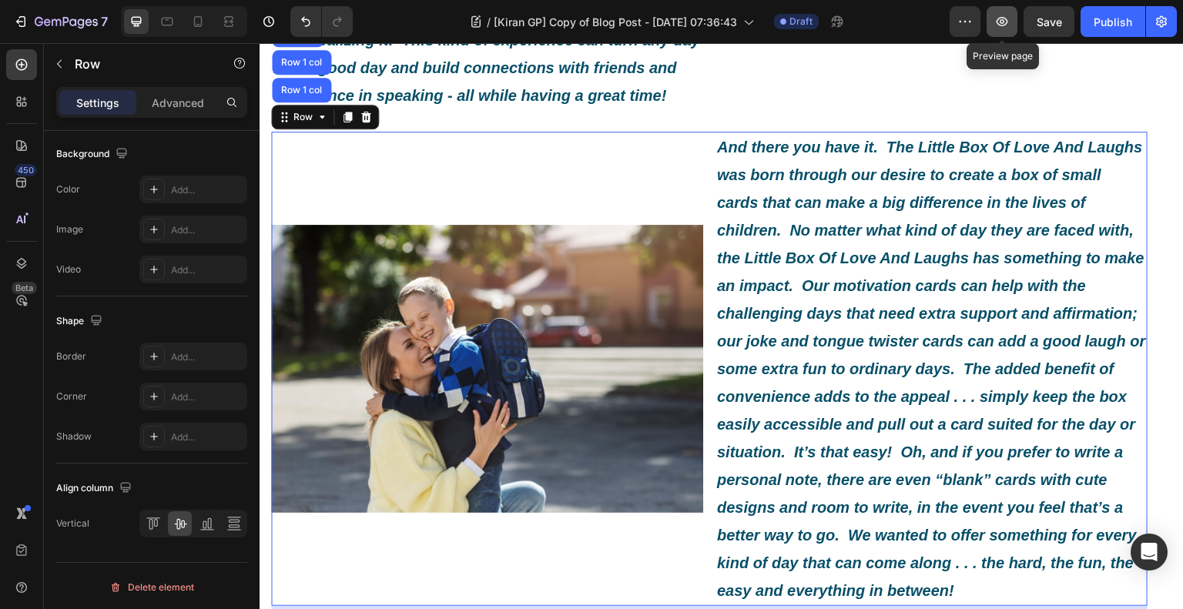
click at [995, 24] on icon "button" at bounding box center [1001, 21] width 15 height 15
